Goal: Task Accomplishment & Management: Use online tool/utility

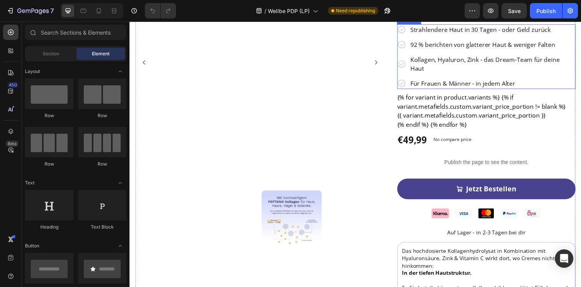
scroll to position [135, 0]
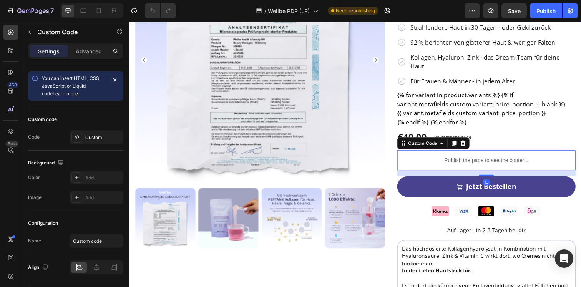
click at [456, 153] on div "Publish the page to see the content." at bounding box center [494, 163] width 182 height 20
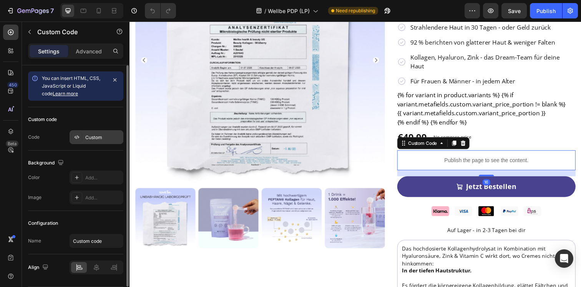
click at [91, 135] on div "Custom" at bounding box center [103, 137] width 36 height 7
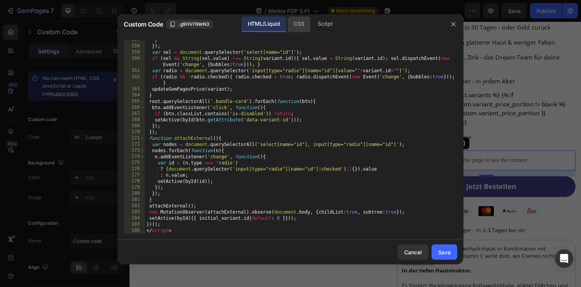
click at [301, 30] on div "CSS" at bounding box center [298, 24] width 23 height 15
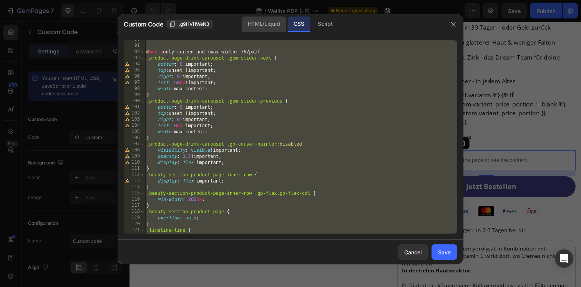
click at [264, 22] on div "HTML/Liquid" at bounding box center [264, 24] width 44 height 15
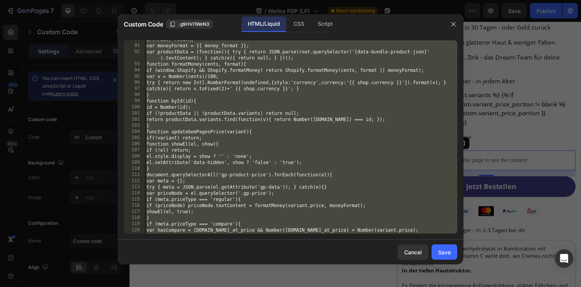
scroll to position [581, 0]
click at [275, 130] on div "if(!root) return; var moneyFormat = {{ money_format }}; var productData = (func…" at bounding box center [301, 140] width 312 height 206
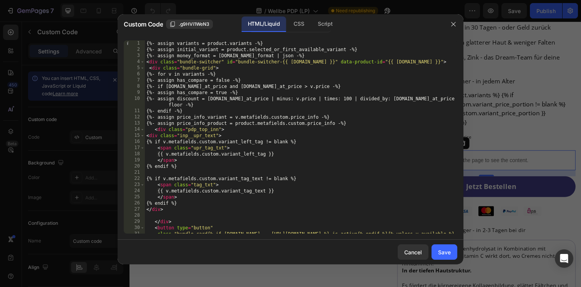
scroll to position [0, 0]
click at [227, 69] on div "{%- assign variants = product.variants -%} {%- assign initial_variant = product…" at bounding box center [301, 146] width 312 height 212
click at [301, 28] on div "CSS" at bounding box center [298, 24] width 23 height 15
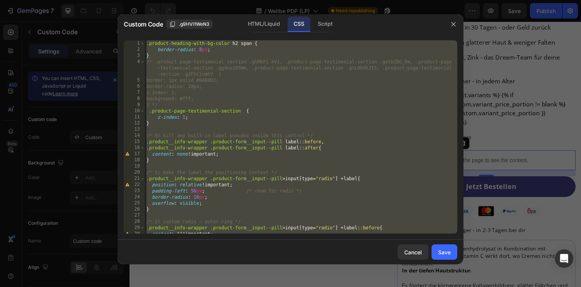
click at [282, 100] on div ".product-heading-with-bg-color h2 span { border-radius : 8 px ; } /* .product-p…" at bounding box center [301, 143] width 312 height 206
type textarea "background: #fff;"
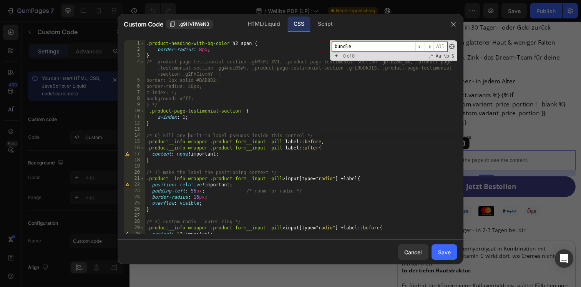
type input "bundle"
click at [453, 48] on span at bounding box center [451, 46] width 5 height 5
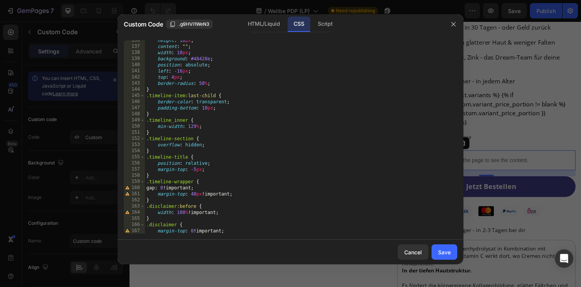
scroll to position [877, 0]
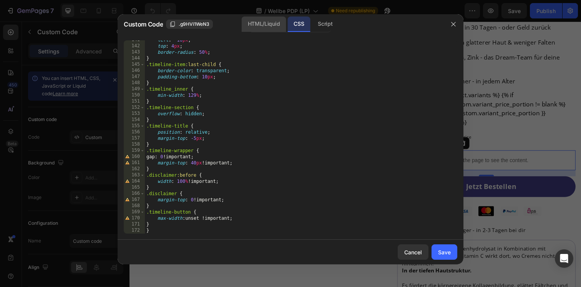
click at [269, 28] on div "HTML/Liquid" at bounding box center [264, 24] width 44 height 15
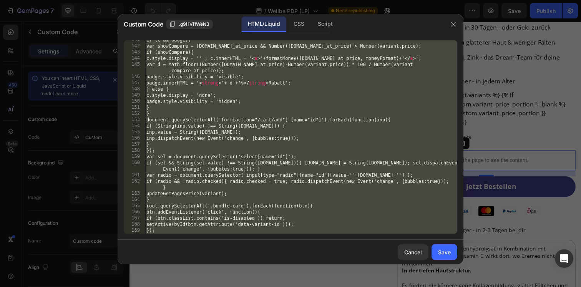
click at [232, 106] on div "if (c && badge){ var showCompare = variant.compare_at_price && Number(variant.c…" at bounding box center [301, 140] width 312 height 206
type textarea "}"
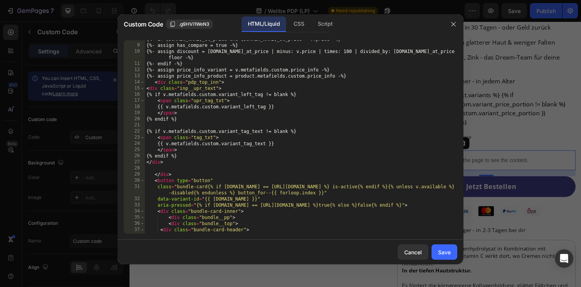
scroll to position [0, 0]
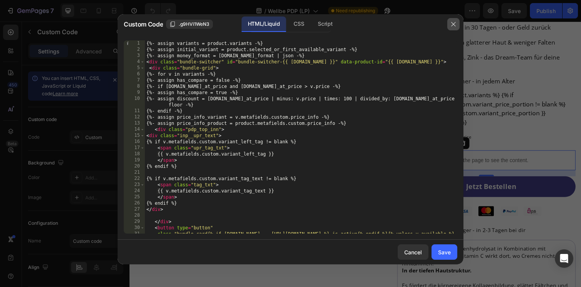
click at [453, 27] on icon "button" at bounding box center [453, 24] width 6 height 6
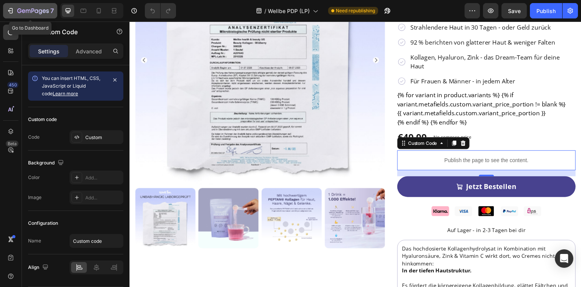
click at [34, 8] on icon "button" at bounding box center [33, 11] width 32 height 7
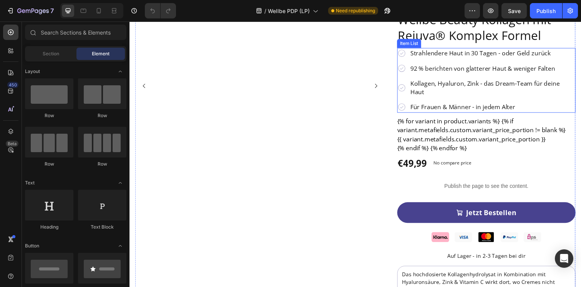
scroll to position [110, 0]
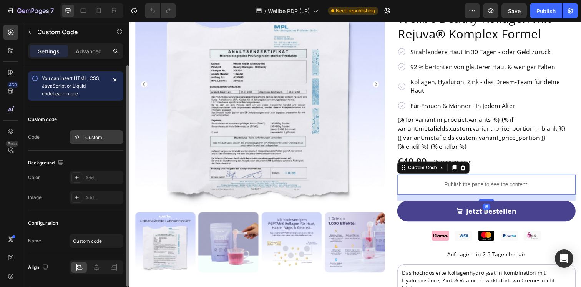
click at [78, 141] on div at bounding box center [76, 137] width 11 height 11
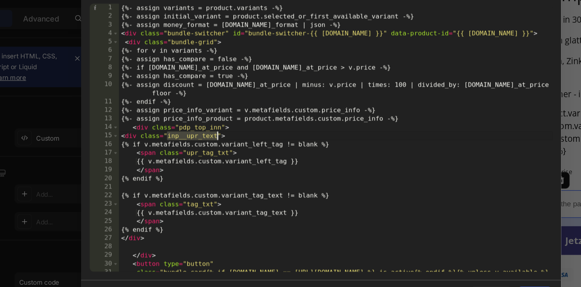
drag, startPoint x: 179, startPoint y: 136, endPoint x: 216, endPoint y: 138, distance: 36.2
click at [216, 138] on div "{%- assign variants = product.variants -%} {%- assign initial_variant = product…" at bounding box center [301, 146] width 312 height 212
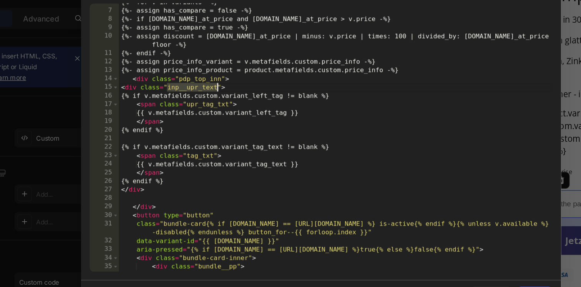
scroll to position [35, 0]
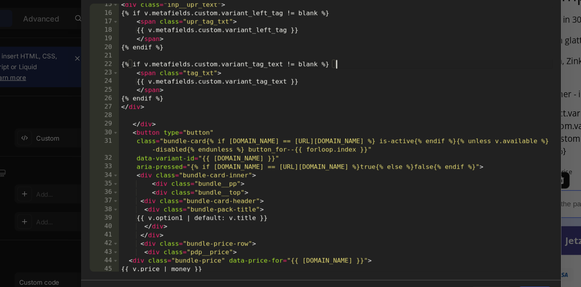
scroll to position [105, 0]
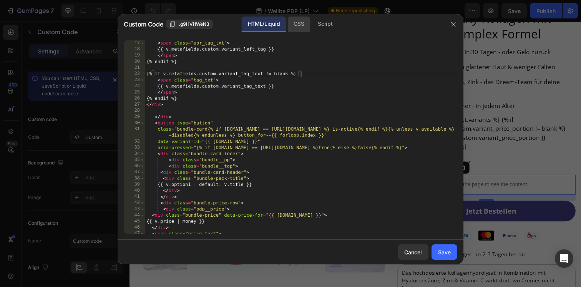
click at [296, 23] on div "CSS" at bounding box center [298, 24] width 23 height 15
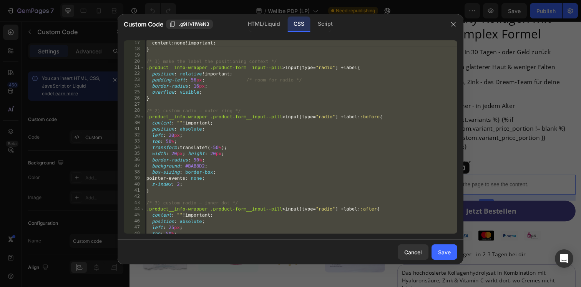
click at [248, 97] on div "content : none ! important ; } /* 1) make the label the positioning context */ …" at bounding box center [301, 143] width 312 height 206
paste textarea "/* /////////////////////////////////////// */"
type textarea "/* /////////////////////////////////////// */"
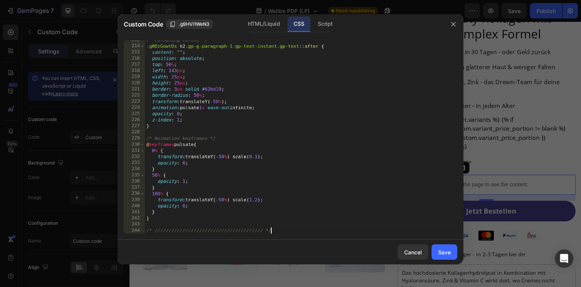
scroll to position [1387, 0]
click at [442, 252] on div "Save" at bounding box center [444, 252] width 13 height 8
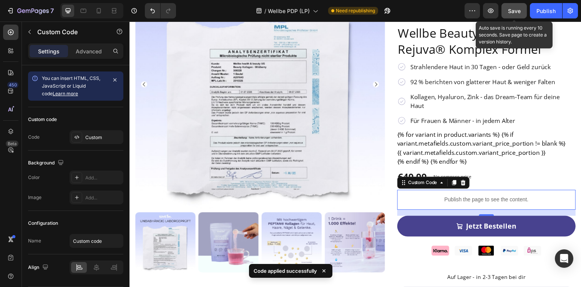
click at [508, 8] on span "Save" at bounding box center [514, 11] width 13 height 7
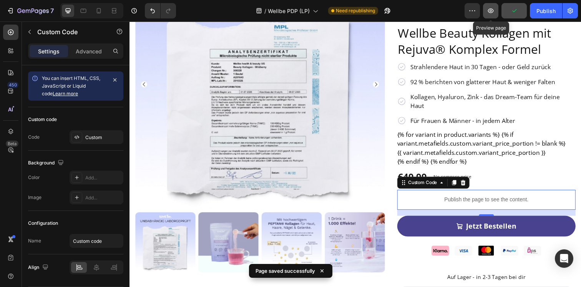
click at [491, 13] on icon "button" at bounding box center [491, 11] width 8 height 8
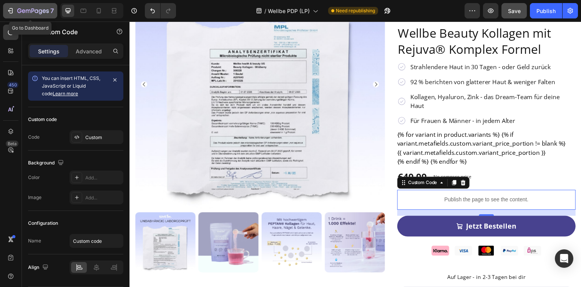
click at [32, 14] on div "7" at bounding box center [35, 10] width 37 height 9
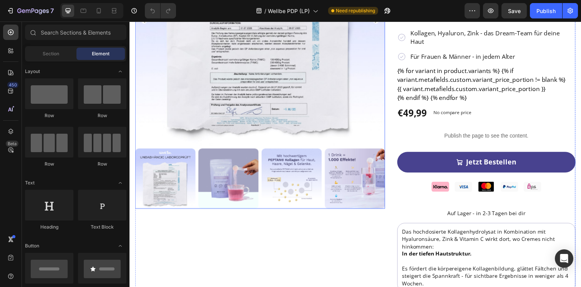
scroll to position [183, 0]
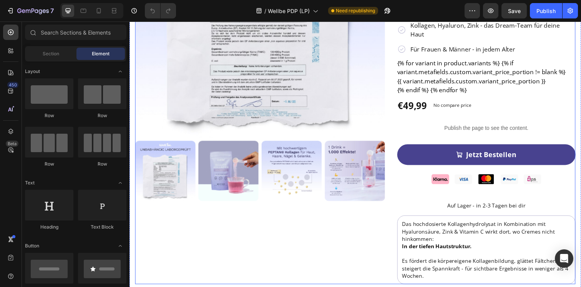
click at [393, 114] on div "Product Images „Ich konnte es nicht fassen, wie glatt meine Haut nach nur vier …" at bounding box center [360, 87] width 450 height 405
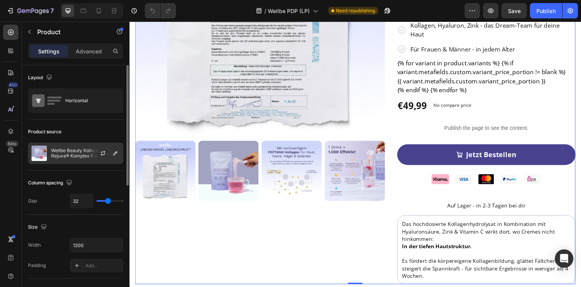
click at [73, 151] on p "Wellbe Beauty Kollagen mit Rejuva® Komplex Formel" at bounding box center [85, 153] width 69 height 11
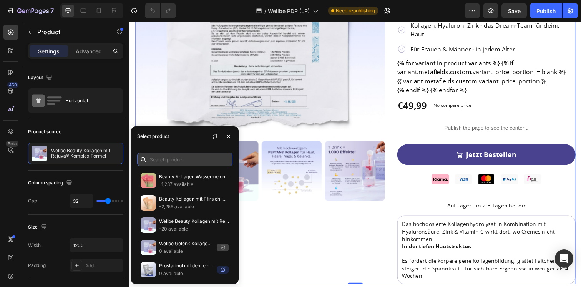
click at [168, 157] on input "text" at bounding box center [184, 160] width 95 height 14
paste input "Gelenk Kollagen"
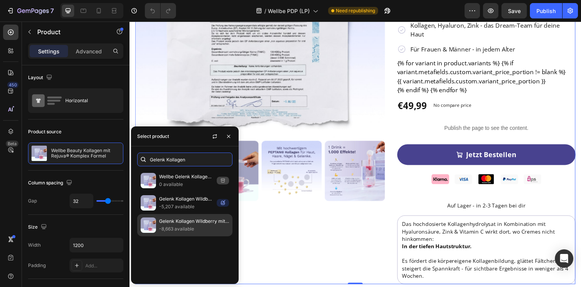
type input "Gelenk Kollagen"
click at [193, 228] on p "-8,663 available" at bounding box center [194, 229] width 70 height 8
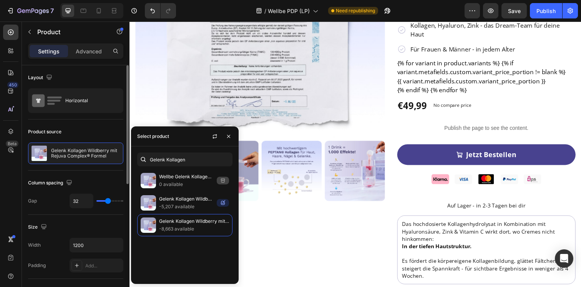
click at [82, 130] on div "Product source" at bounding box center [75, 132] width 95 height 12
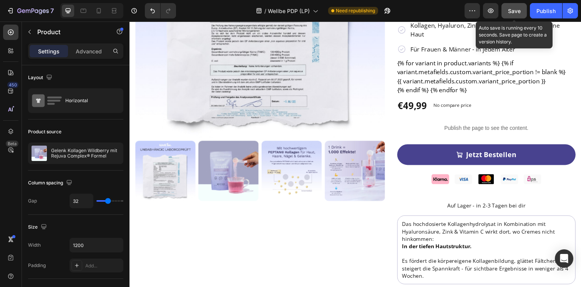
click at [516, 9] on span "Save" at bounding box center [514, 11] width 13 height 7
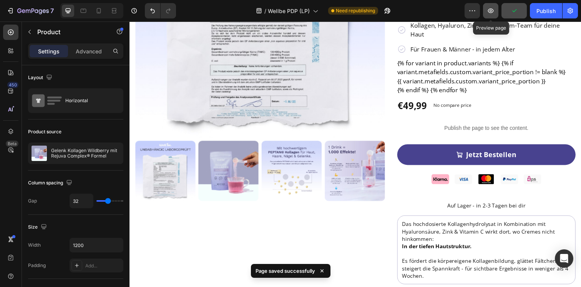
click at [491, 13] on icon "button" at bounding box center [491, 10] width 6 height 5
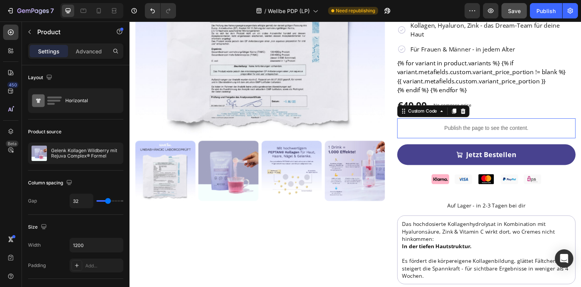
click at [427, 120] on div "Publish the page to see the content." at bounding box center [494, 130] width 182 height 20
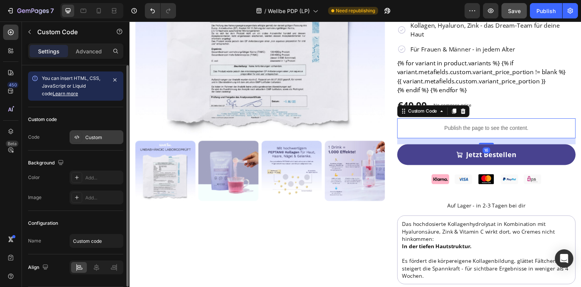
click at [88, 137] on div "Custom" at bounding box center [103, 137] width 36 height 7
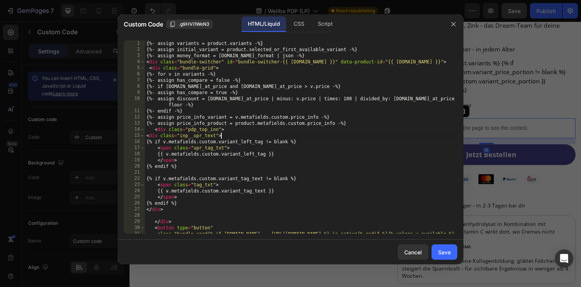
click at [297, 139] on div "{%- assign variants = product.variants -%} {%- assign initial_variant = product…" at bounding box center [301, 146] width 312 height 212
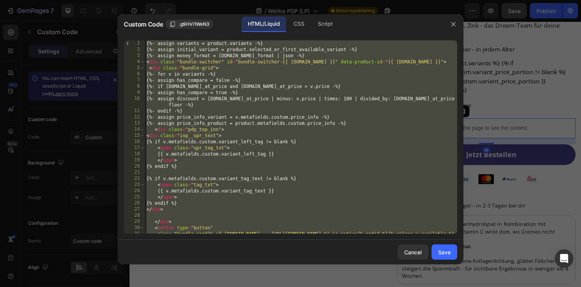
paste textarea
type textarea "</script>"
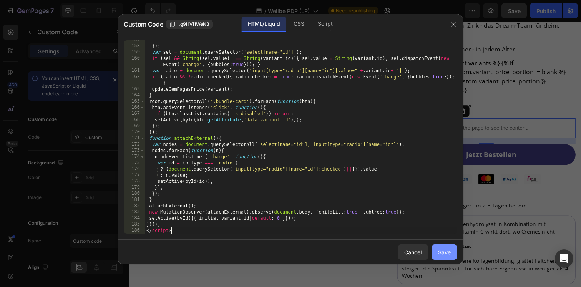
click at [439, 251] on div "Save" at bounding box center [444, 252] width 13 height 8
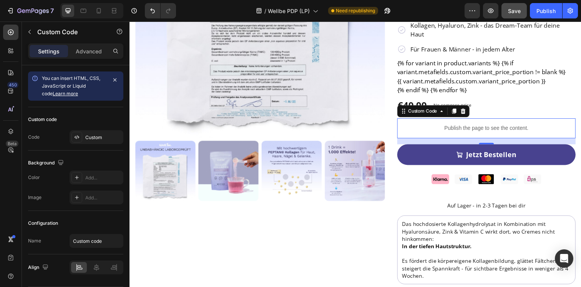
click at [513, 2] on div "7 Version history / Wellbe PDP (LP) Need republishing Preview Save Publish" at bounding box center [290, 11] width 581 height 22
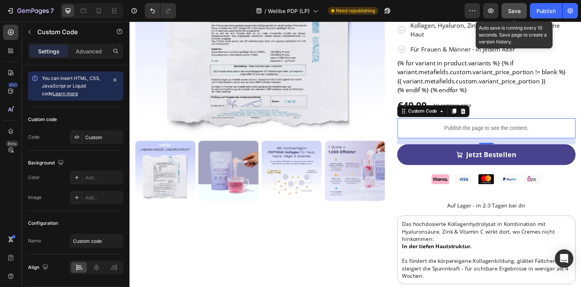
click at [513, 9] on span "Save" at bounding box center [514, 11] width 13 height 7
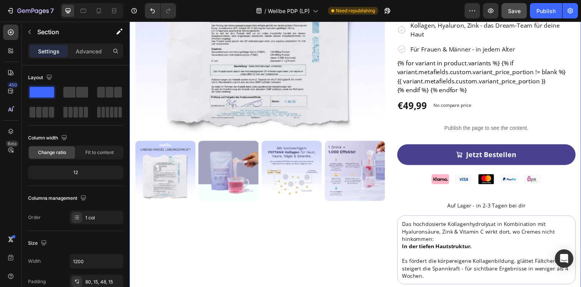
click at [133, 118] on div "Product Images „Ich konnte es nicht fassen, wie glatt meine Haut nach nur vier …" at bounding box center [360, 81] width 461 height 454
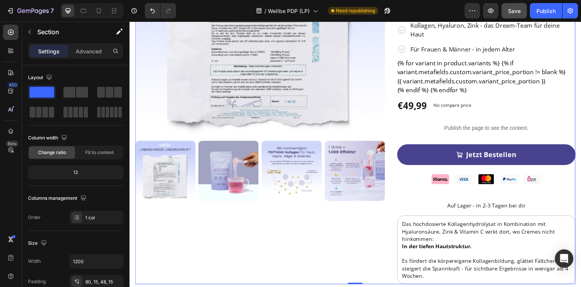
click at [400, 126] on div "Product Images „Ich konnte es nicht fassen, wie glatt meine Haut nach nur vier …" at bounding box center [360, 87] width 450 height 405
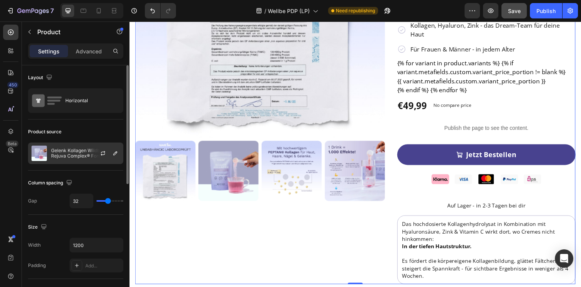
click at [61, 158] on p "Gelenk Kollagen Wildberry mit Rejuva Complex® Formel" at bounding box center [85, 153] width 69 height 11
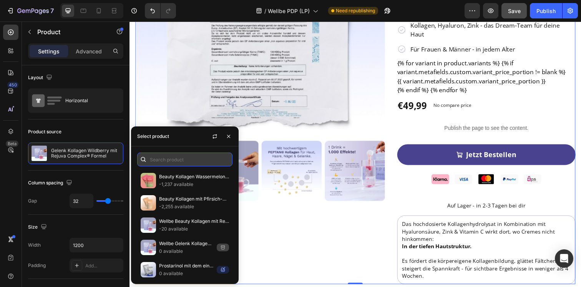
click at [193, 159] on input "text" at bounding box center [184, 160] width 95 height 14
paste input "Wellbe Beauty Kollagen"
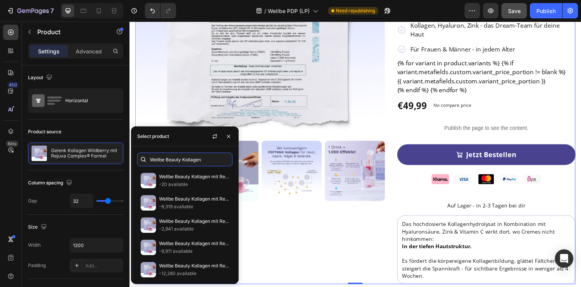
type input "Wellbe Beauty Kollagen"
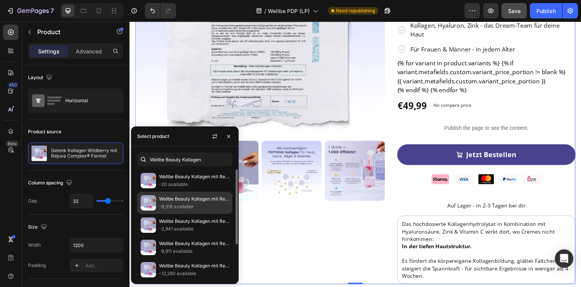
click at [181, 198] on p "Wellbe Beauty Kollagen mit Rejuva® Komplex Formel" at bounding box center [194, 199] width 70 height 8
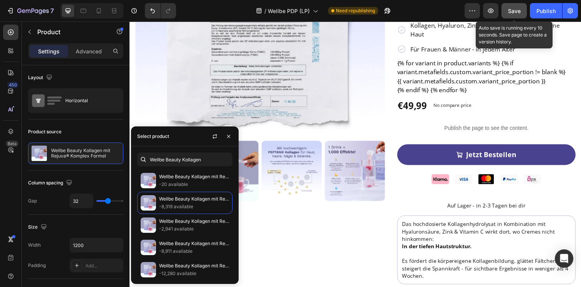
click at [508, 12] on span "Save" at bounding box center [514, 11] width 13 height 7
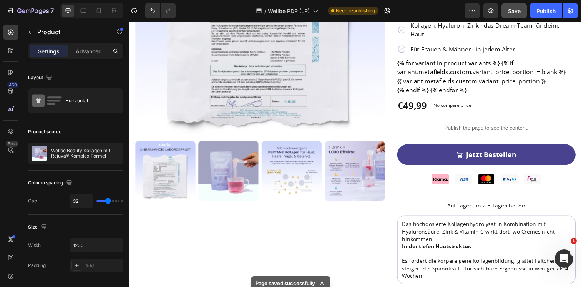
scroll to position [0, 0]
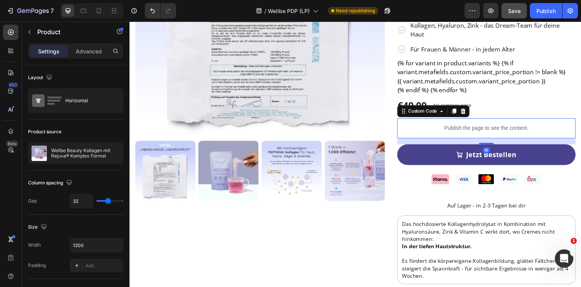
click at [455, 120] on div "Publish the page to see the content." at bounding box center [494, 130] width 182 height 20
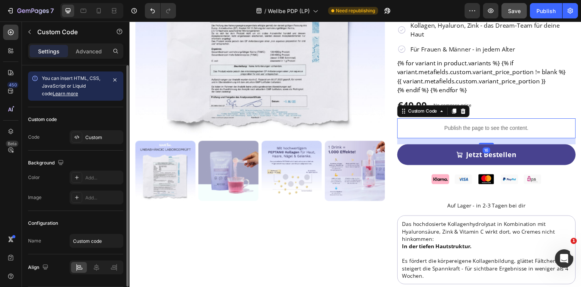
click at [92, 130] on div "Custom code Code Custom" at bounding box center [75, 128] width 95 height 43
click at [92, 140] on div "Custom" at bounding box center [103, 137] width 36 height 7
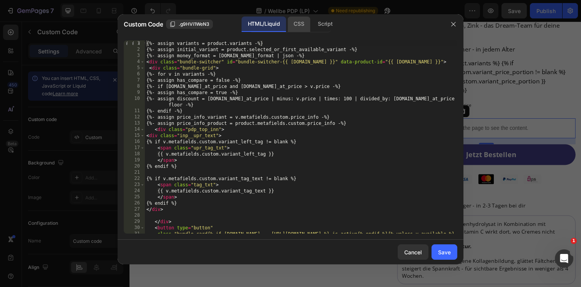
click at [290, 23] on div "CSS" at bounding box center [298, 24] width 23 height 15
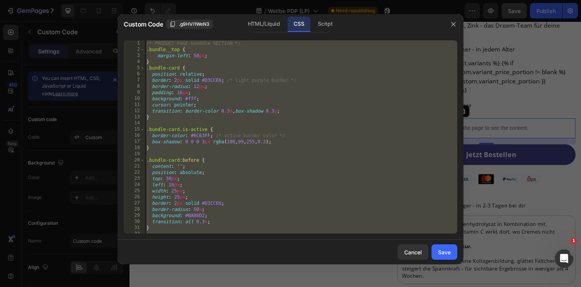
click at [256, 90] on div "/* PRODUCT PAGE bunddle SECTION */ .bundle__top { margin-left : 50 px ; } .bund…" at bounding box center [301, 143] width 312 height 206
paste textarea "}"
type textarea "}"
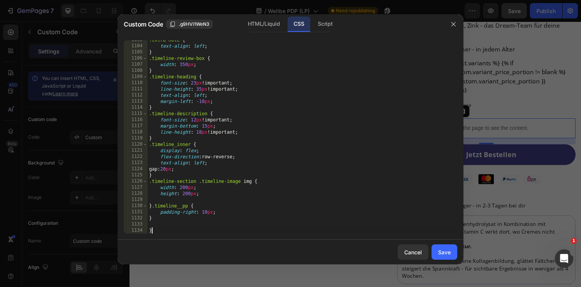
scroll to position [6952, 0]
click at [444, 250] on div "Save" at bounding box center [444, 252] width 13 height 8
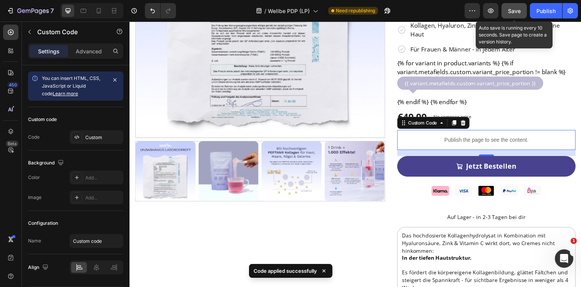
click at [512, 16] on button "Save" at bounding box center [514, 10] width 25 height 15
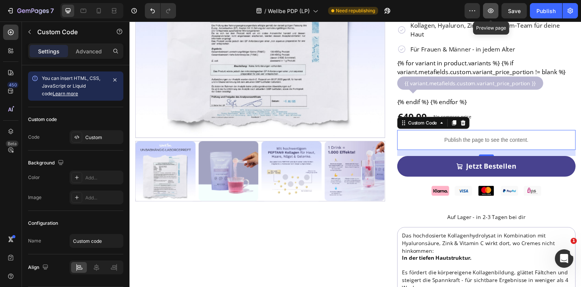
click at [497, 10] on button "button" at bounding box center [490, 10] width 15 height 15
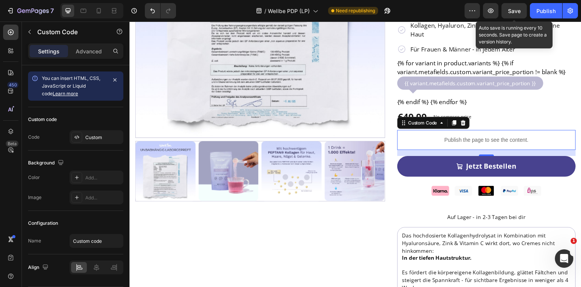
click at [515, 10] on span "Save" at bounding box center [514, 11] width 13 height 7
